Goal: Transaction & Acquisition: Purchase product/service

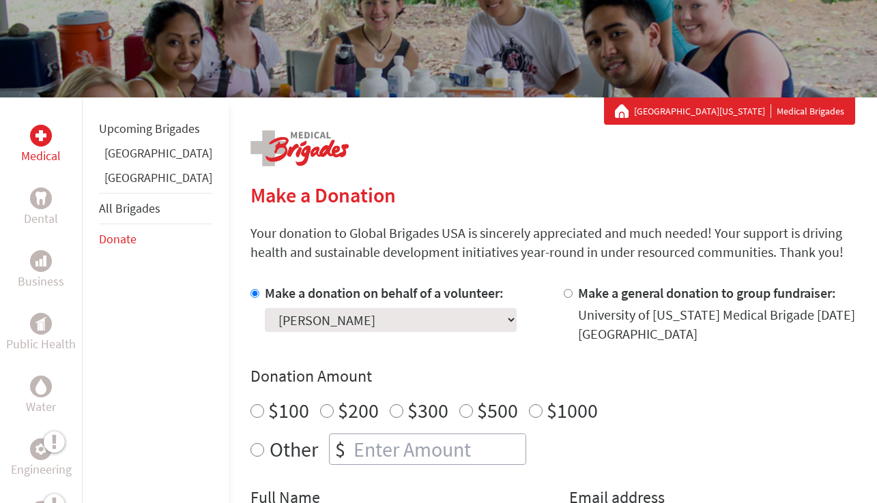
scroll to position [160, 0]
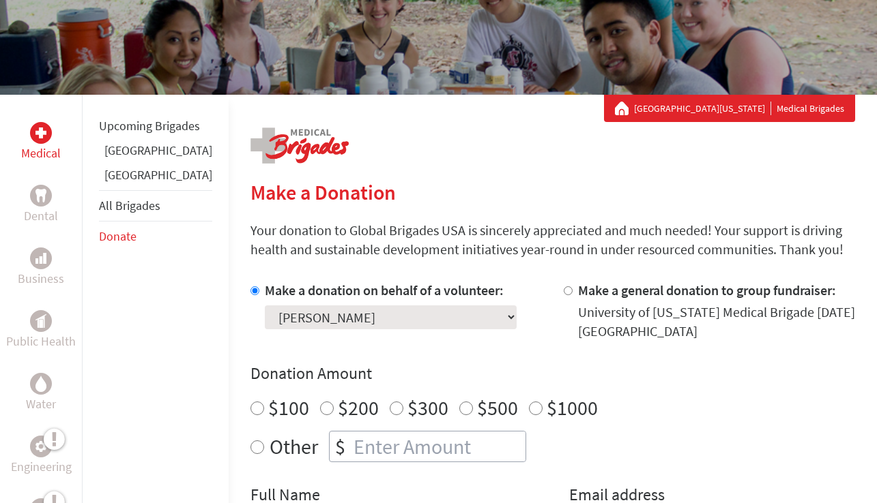
click at [250, 411] on input "$100" at bounding box center [257, 409] width 14 height 14
radio input "true"
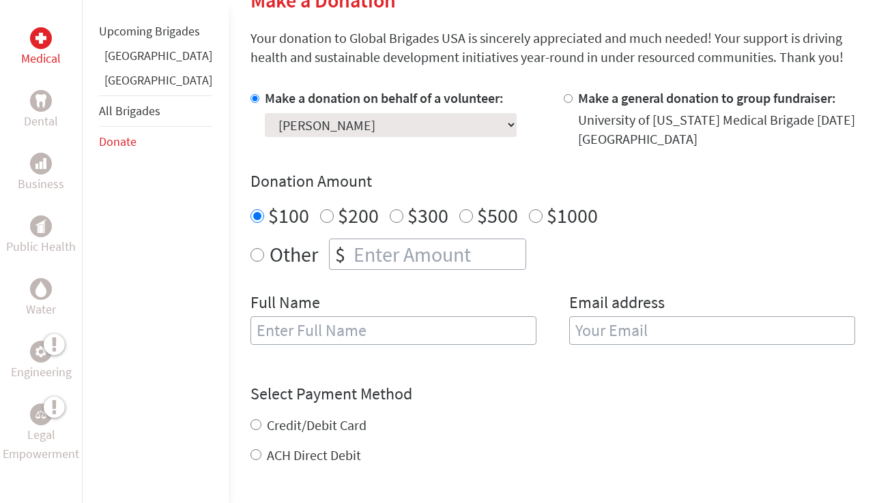
scroll to position [364, 0]
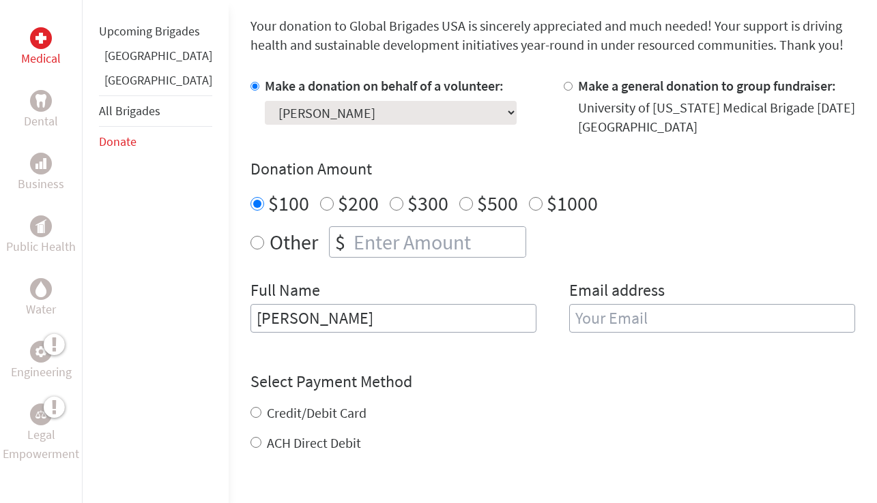
type input "[PERSON_NAME]"
type input "[EMAIL_ADDRESS][DOMAIN_NAME]"
click at [250, 417] on div "Credit/Debit Card ACH Direct Debit" at bounding box center [552, 428] width 604 height 49
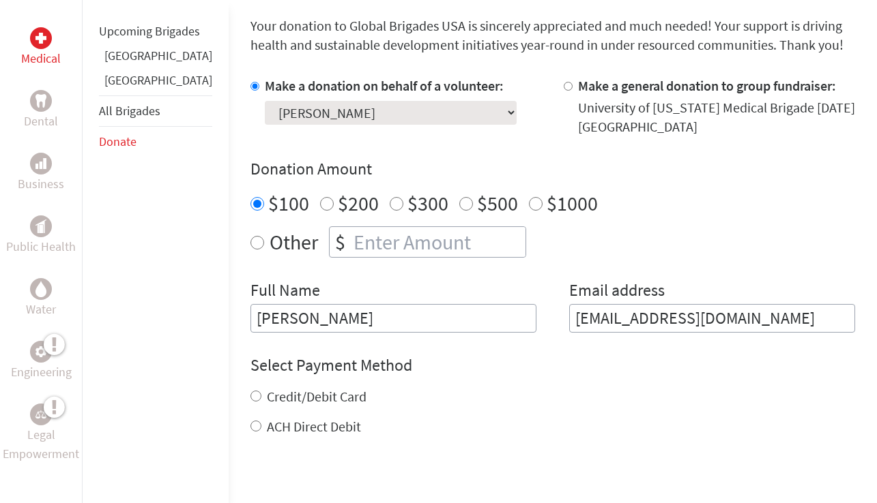
click at [250, 399] on div "Credit/Debit Card" at bounding box center [552, 397] width 604 height 19
click at [250, 398] on input "Credit/Debit Card" at bounding box center [255, 396] width 11 height 11
radio input "true"
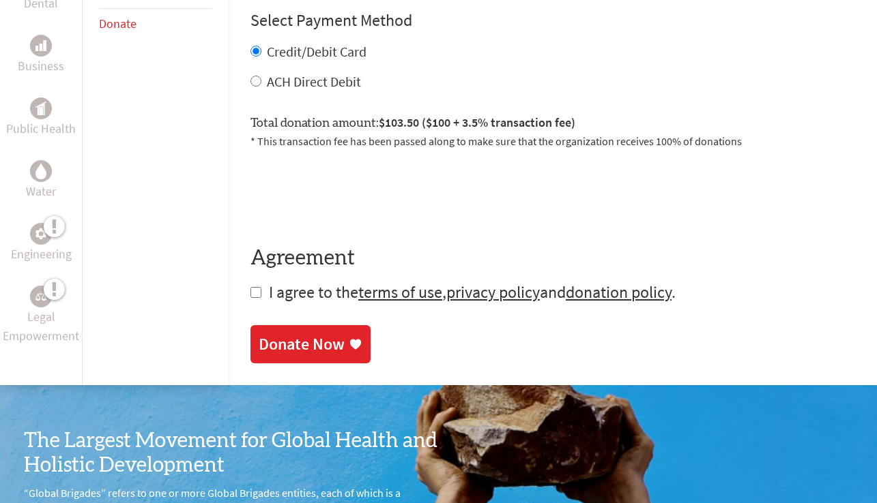
scroll to position [714, 0]
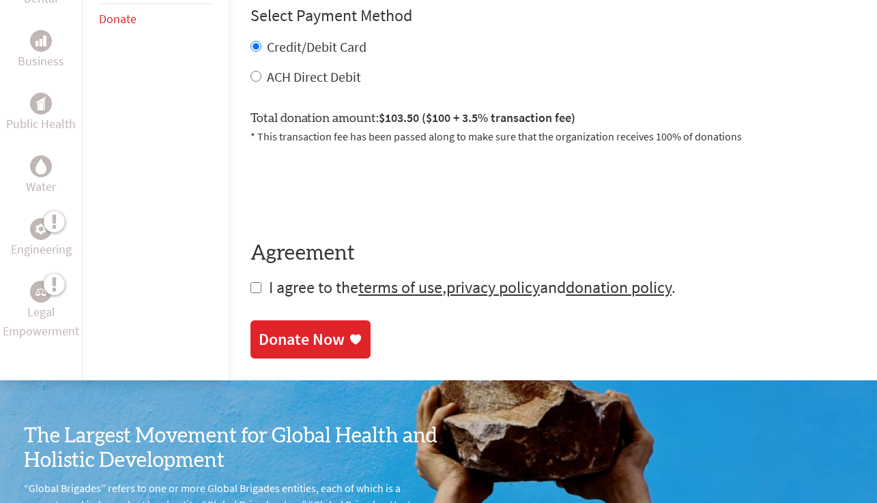
click at [250, 289] on input "checkbox" at bounding box center [255, 287] width 11 height 11
checkbox input "true"
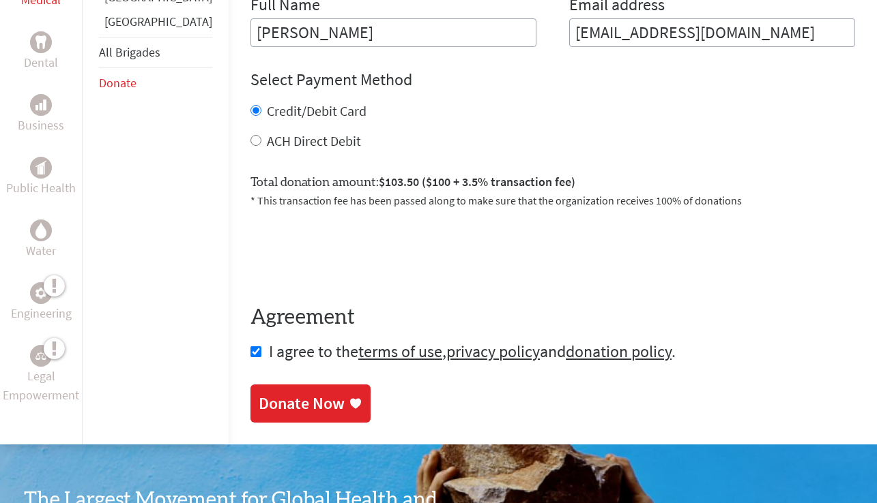
scroll to position [665, 0]
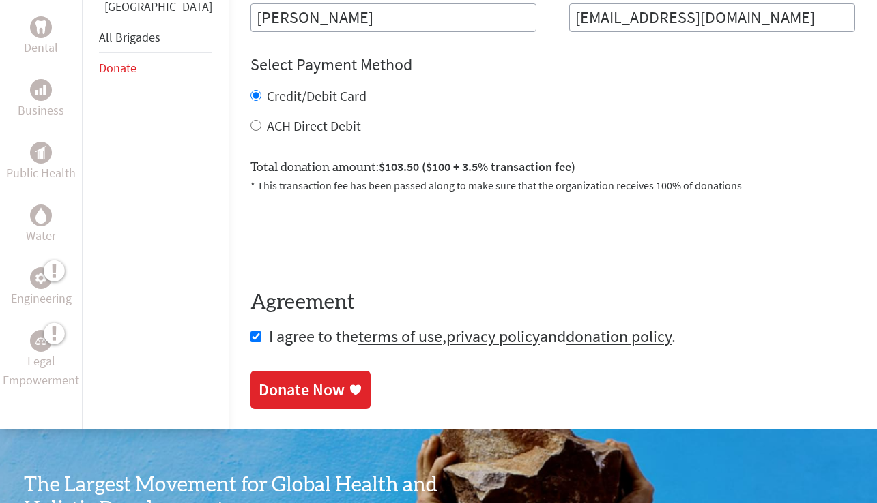
click at [287, 386] on div "Donate Now" at bounding box center [302, 390] width 86 height 22
